Goal: Information Seeking & Learning: Find specific fact

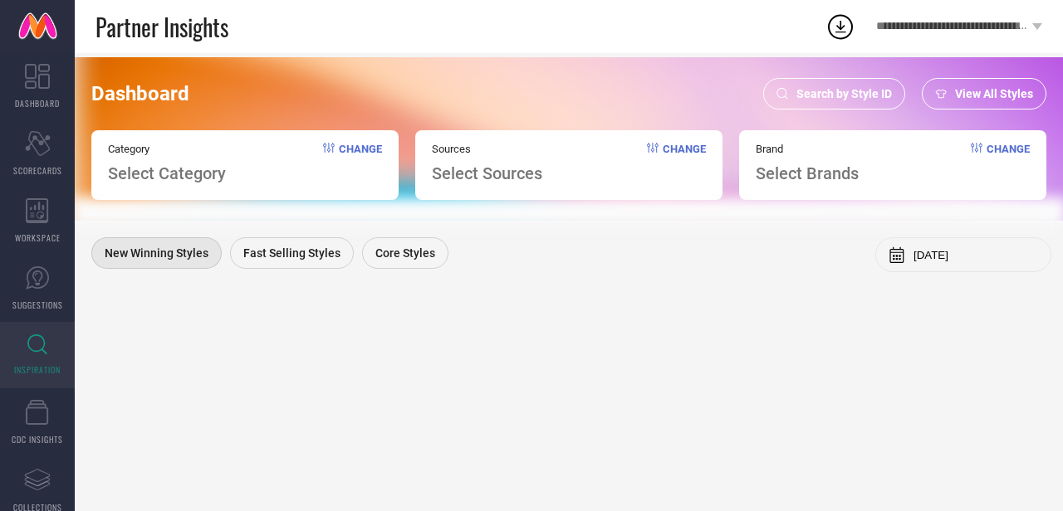
click at [835, 90] on span "Search by Style ID" at bounding box center [843, 93] width 95 height 13
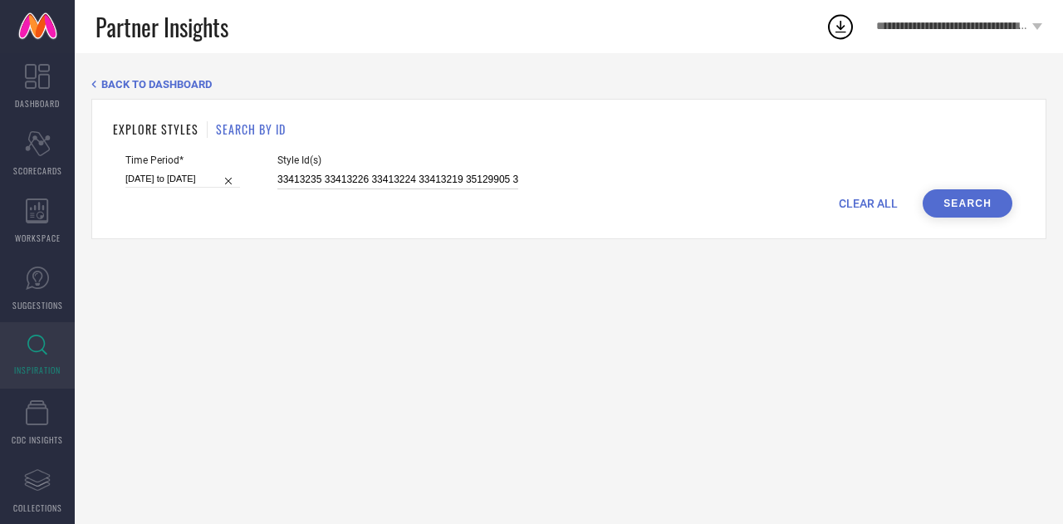
click at [367, 185] on input "33413235 33413226 33413224 33413219 35129905 35129912 35129918 35129916 35129906" at bounding box center [397, 179] width 241 height 19
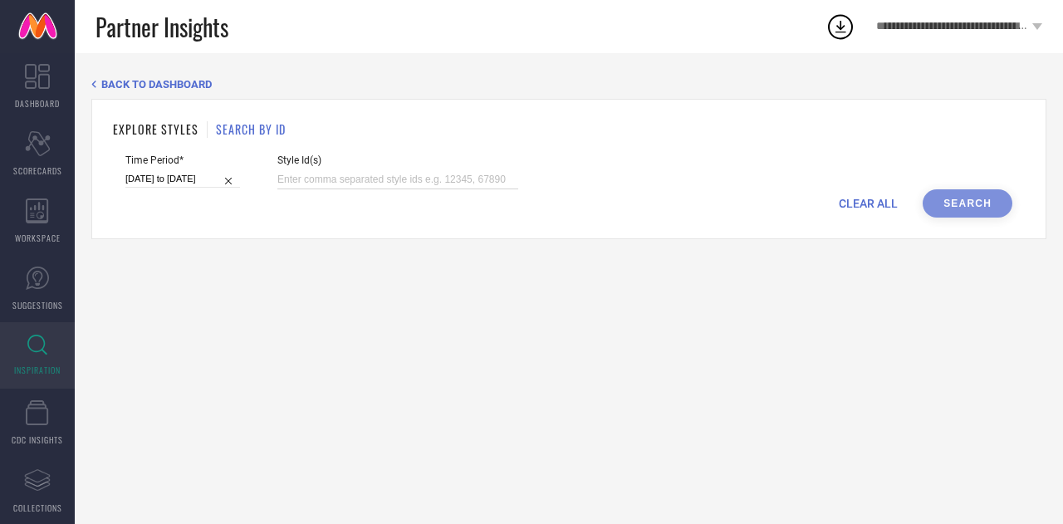
paste input "13837138 30105795 28942268 34670381 30105793 30105807 31819010 31818997 3181901…"
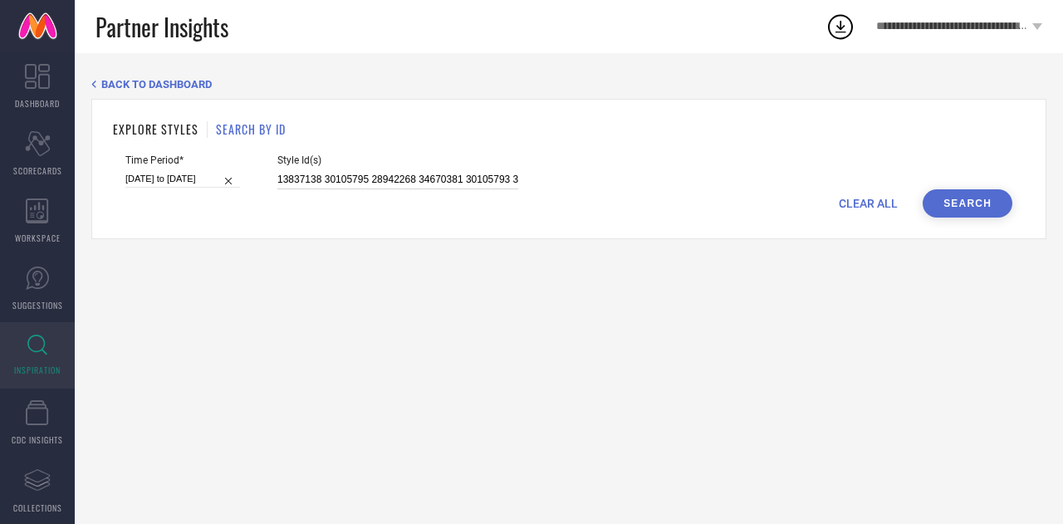
scroll to position [0, 604]
type input "13837138 30105795 28942268 34670381 30105793 30105807 31819010 31818997 3181901…"
click at [978, 207] on button "Search" at bounding box center [967, 203] width 90 height 28
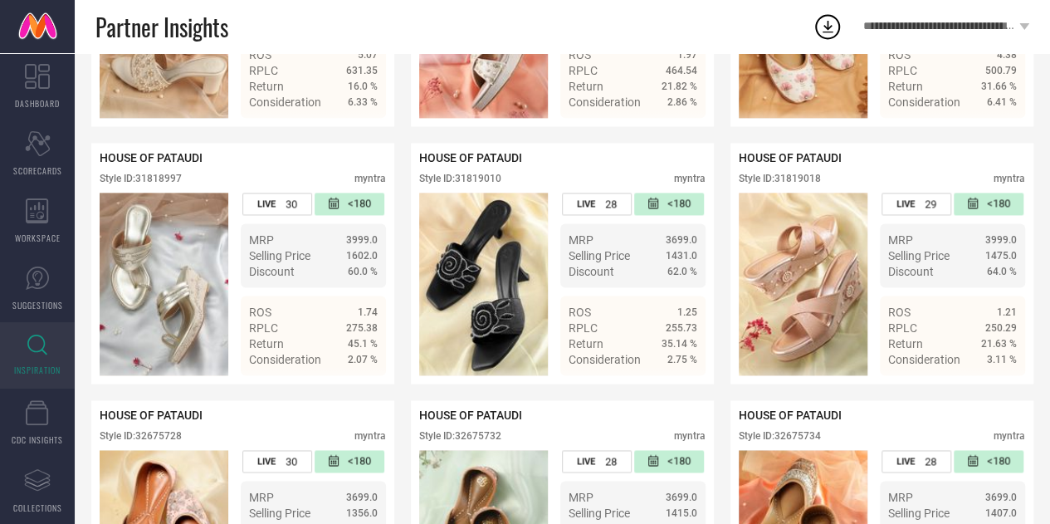
scroll to position [1023, 0]
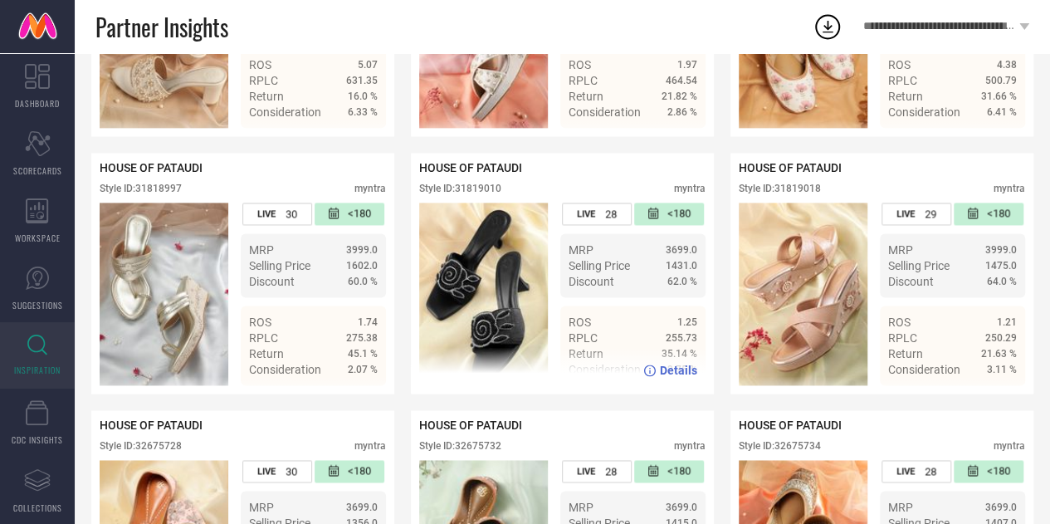
click at [477, 275] on img at bounding box center [483, 294] width 129 height 183
drag, startPoint x: 504, startPoint y: 202, endPoint x: 453, endPoint y: 203, distance: 50.7
click at [453, 203] on div "Style ID: 31819010 myntra" at bounding box center [562, 193] width 286 height 20
copy div ": 31819010"
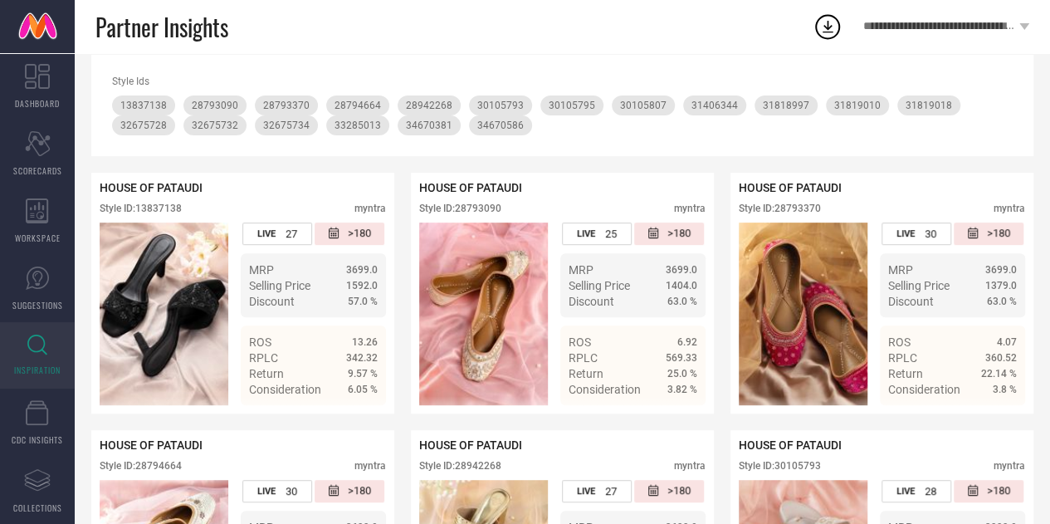
scroll to position [0, 0]
